Goal: Task Accomplishment & Management: Manage account settings

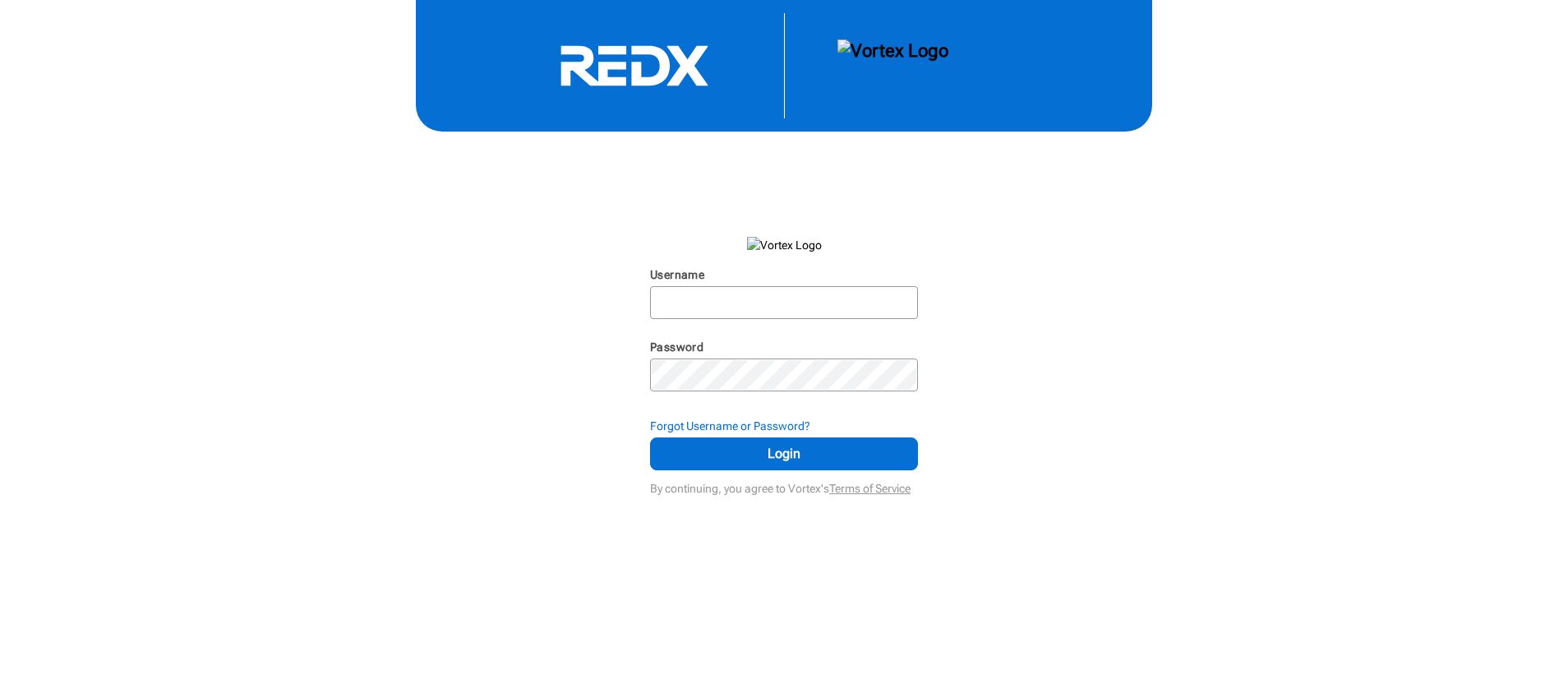
type input "[EMAIL_ADDRESS][DOMAIN_NAME]"
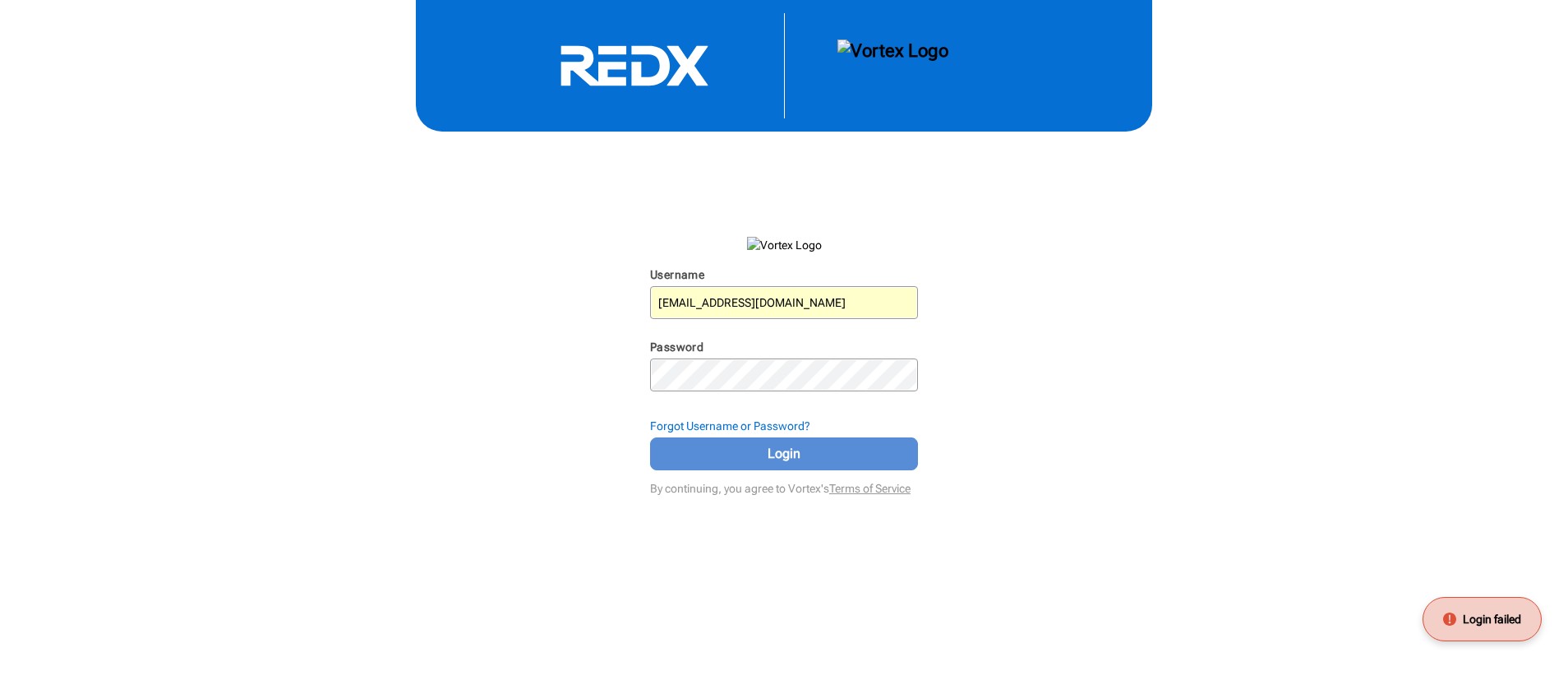
click at [882, 448] on span "Login" at bounding box center [783, 454] width 227 height 20
click at [827, 444] on span "Login" at bounding box center [783, 454] width 227 height 20
click at [875, 462] on span "Login" at bounding box center [783, 454] width 227 height 20
click at [879, 455] on span "Login" at bounding box center [783, 454] width 227 height 20
